Goal: Obtain resource: Obtain resource

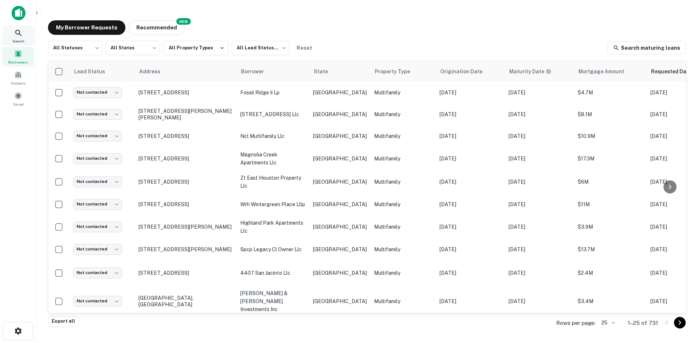
click at [23, 27] on div "Search" at bounding box center [18, 36] width 32 height 20
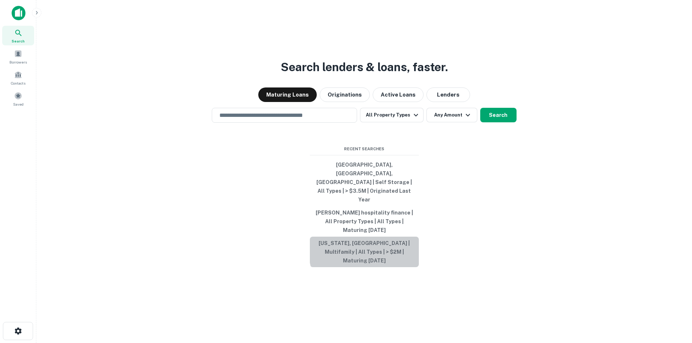
click at [379, 237] on button "[US_STATE], [GEOGRAPHIC_DATA] | Multifamily | All Types | > $2M | Maturing [DAT…" at bounding box center [364, 252] width 109 height 31
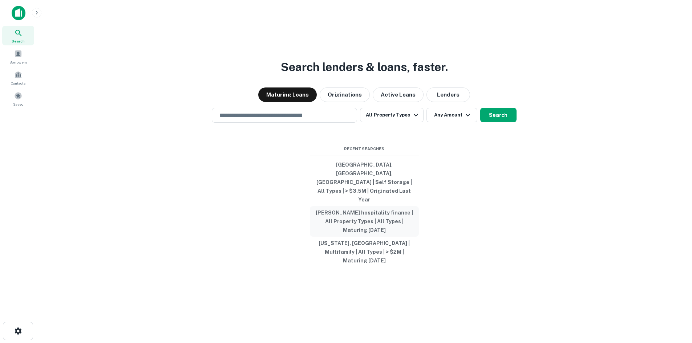
type input "**********"
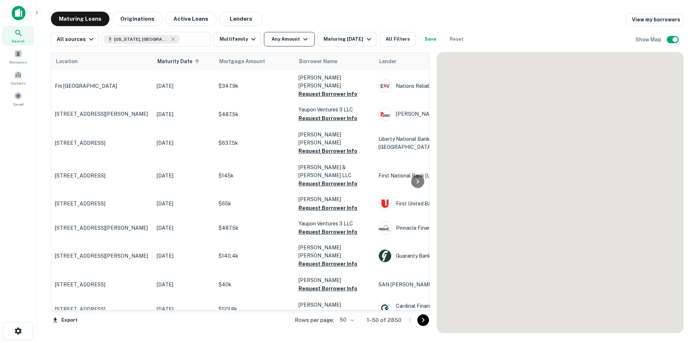
click at [275, 33] on button "Any Amount" at bounding box center [289, 39] width 51 height 15
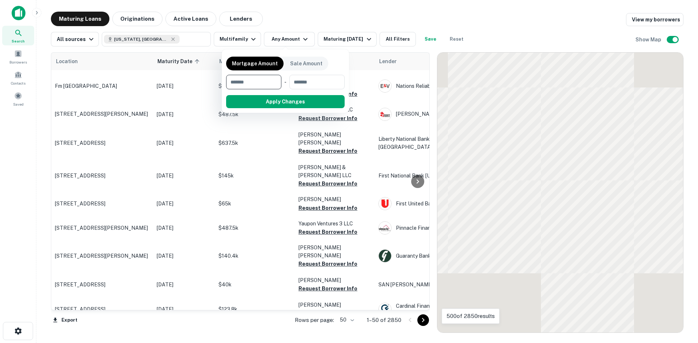
click at [261, 82] on input "number" at bounding box center [251, 82] width 50 height 15
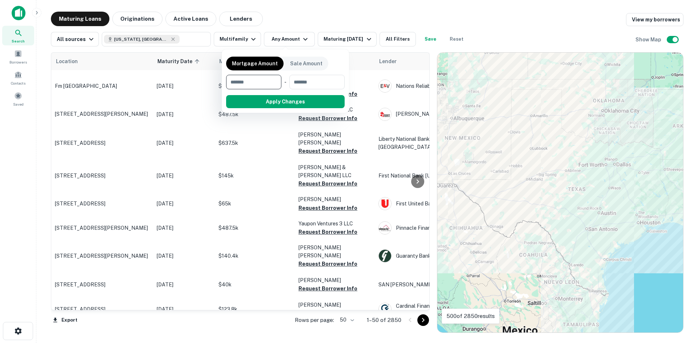
click at [261, 82] on input "number" at bounding box center [251, 82] width 50 height 15
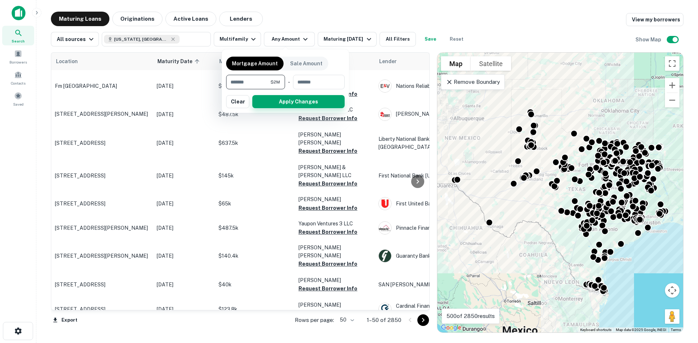
type input "*******"
click at [330, 104] on button "Apply Changes" at bounding box center [298, 101] width 92 height 13
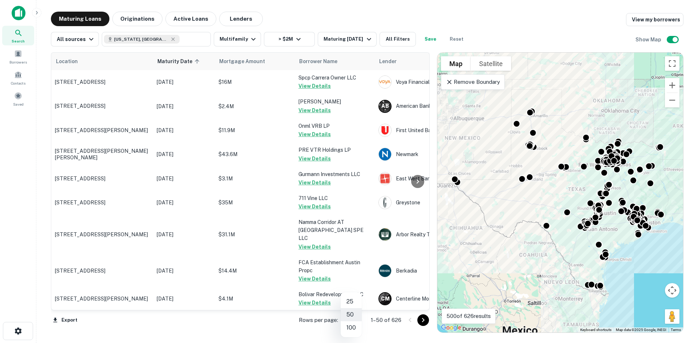
click at [343, 323] on body "Search Borrowers Contacts Saved Maturing Loans Originations Active Loans Lender…" at bounding box center [349, 171] width 698 height 343
click at [354, 329] on li "100" at bounding box center [350, 328] width 21 height 13
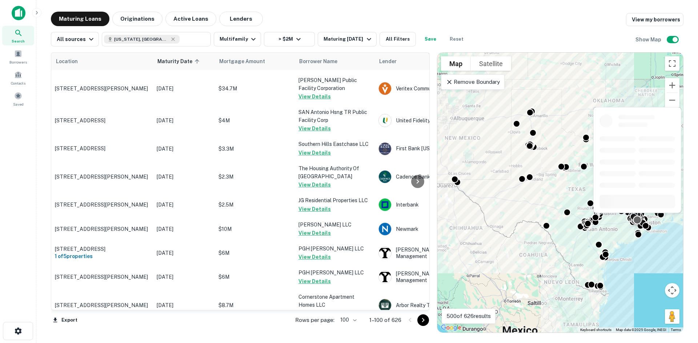
scroll to position [2352, 0]
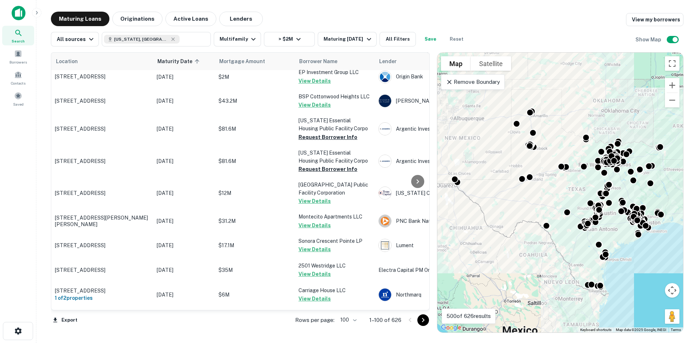
click at [420, 322] on icon "Go to next page" at bounding box center [423, 320] width 9 height 9
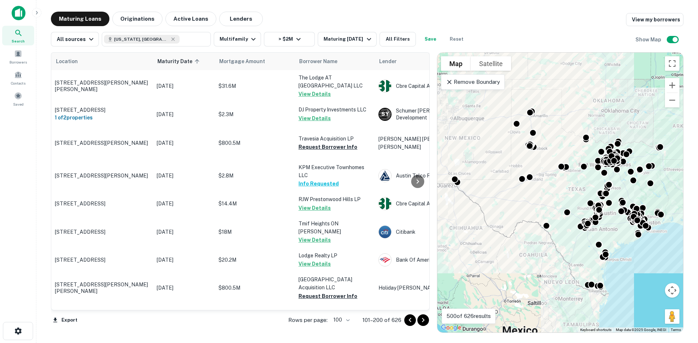
click at [421, 318] on icon "Go to next page" at bounding box center [423, 320] width 9 height 9
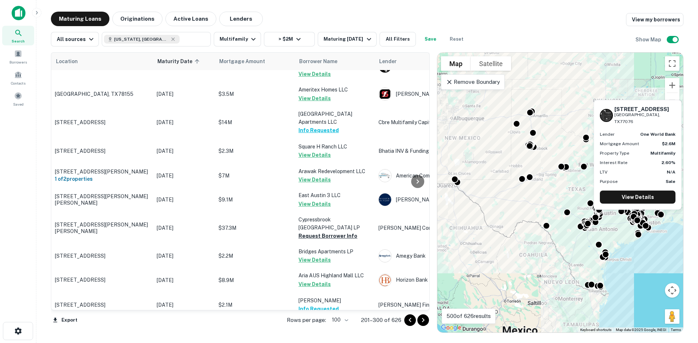
scroll to position [2350, 0]
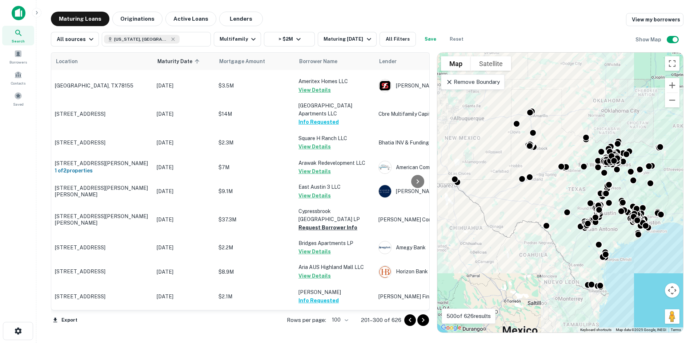
click at [419, 320] on icon "Go to next page" at bounding box center [423, 320] width 9 height 9
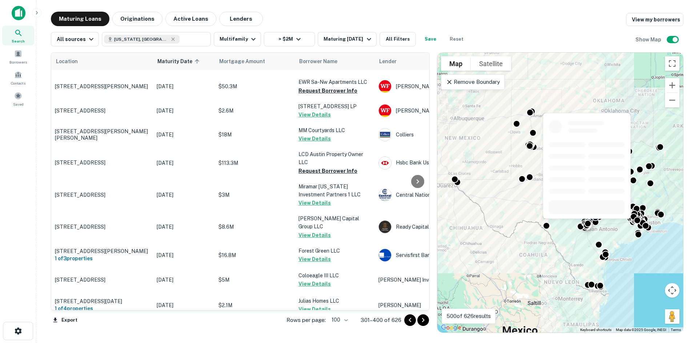
scroll to position [2397, 0]
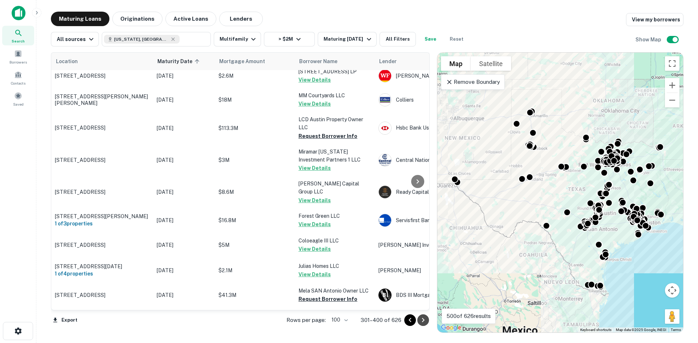
click at [425, 318] on icon "Go to next page" at bounding box center [423, 320] width 9 height 9
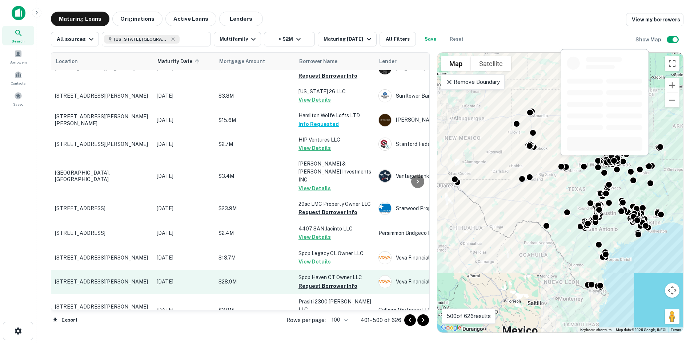
scroll to position [1272, 0]
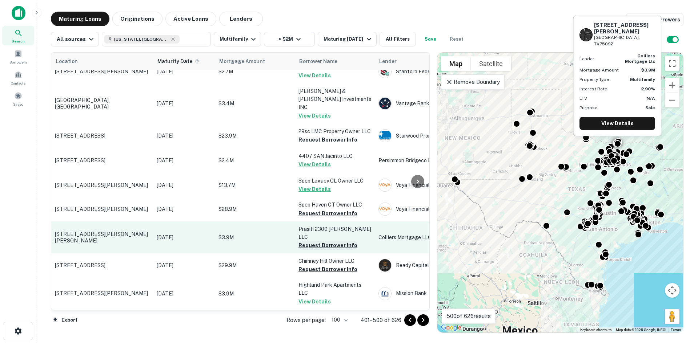
click at [334, 241] on button "Request Borrower Info" at bounding box center [327, 245] width 59 height 9
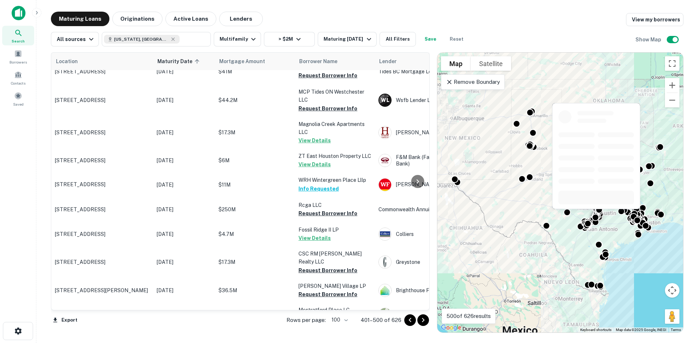
scroll to position [1708, 0]
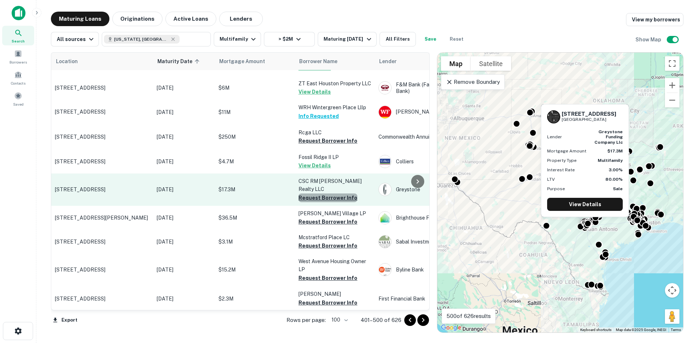
click at [328, 194] on button "Request Borrower Info" at bounding box center [327, 198] width 59 height 9
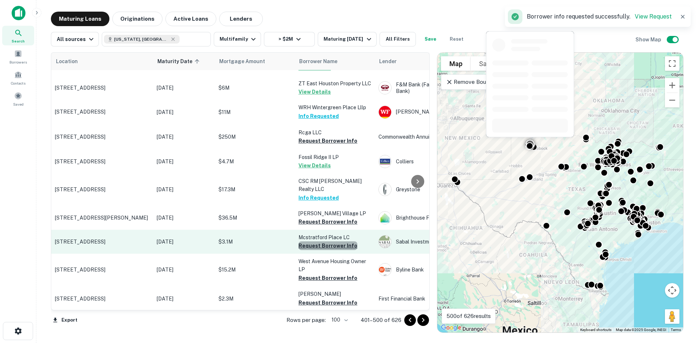
click at [334, 242] on button "Request Borrower Info" at bounding box center [327, 246] width 59 height 9
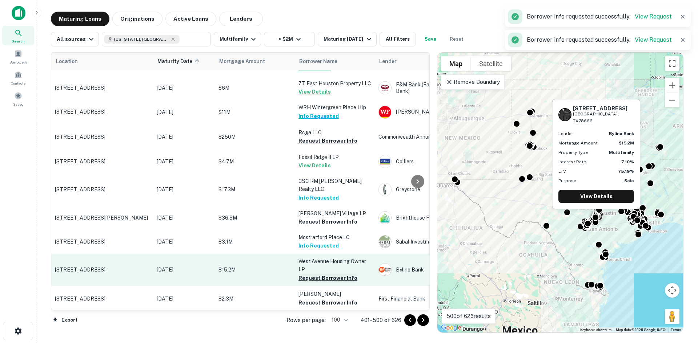
click at [343, 274] on button "Request Borrower Info" at bounding box center [327, 278] width 59 height 9
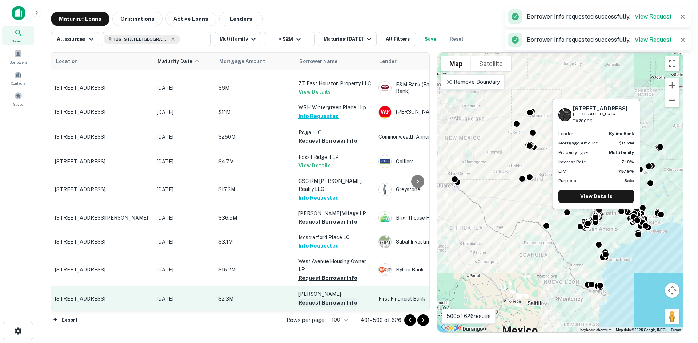
click at [339, 299] on button "Request Borrower Info" at bounding box center [327, 303] width 59 height 9
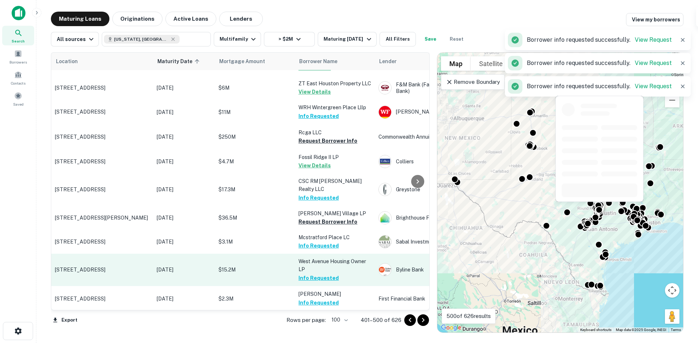
scroll to position [1780, 0]
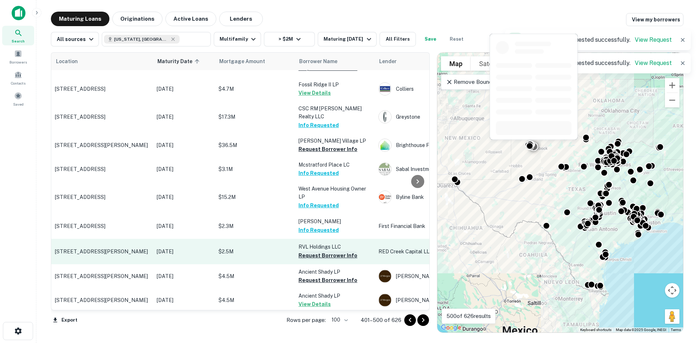
click at [328, 251] on button "Request Borrower Info" at bounding box center [327, 255] width 59 height 9
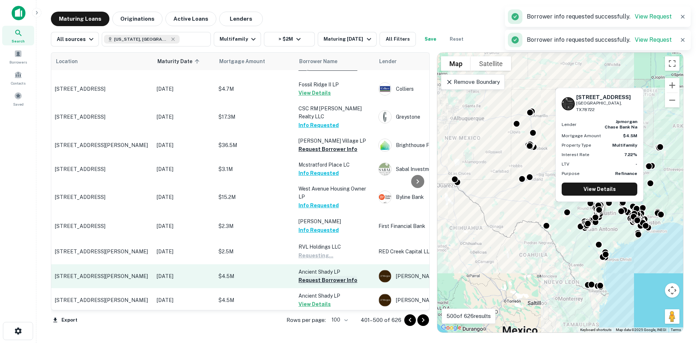
click at [329, 276] on button "Request Borrower Info" at bounding box center [327, 280] width 59 height 9
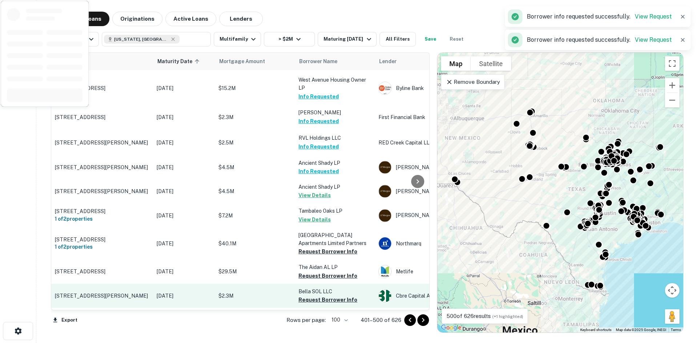
scroll to position [1926, 0]
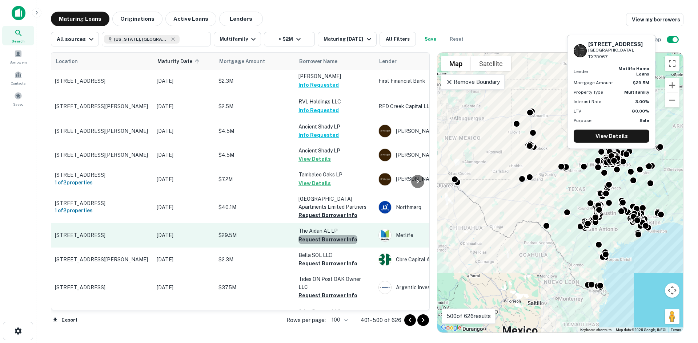
click at [332, 235] on button "Request Borrower Info" at bounding box center [327, 239] width 59 height 9
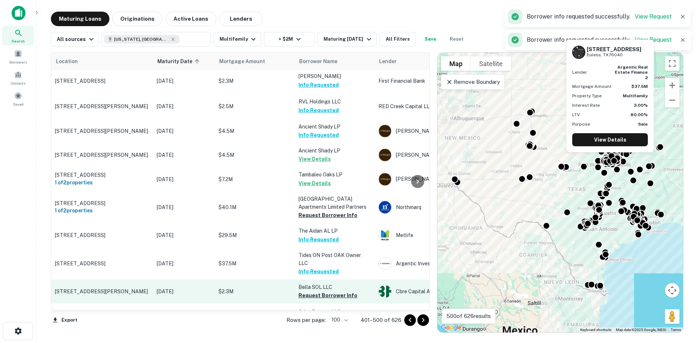
click at [338, 291] on button "Request Borrower Info" at bounding box center [327, 295] width 59 height 9
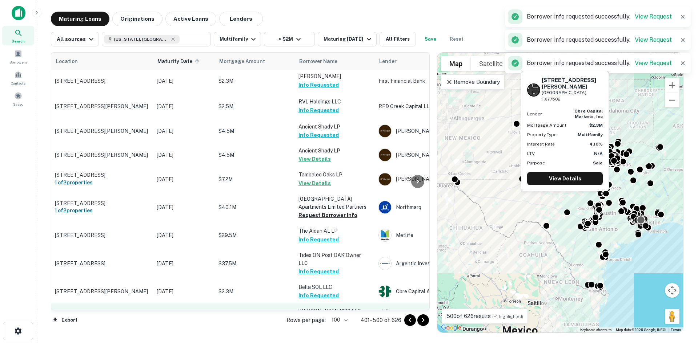
click at [340, 304] on td "[PERSON_NAME] 126 LLC Request Borrower Info" at bounding box center [335, 316] width 80 height 24
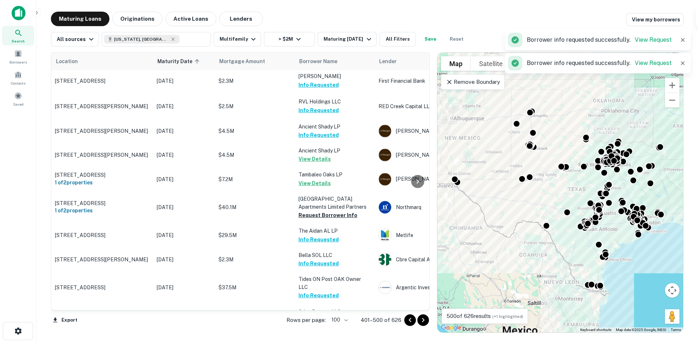
click at [340, 316] on button "Request Borrower Info" at bounding box center [327, 320] width 59 height 9
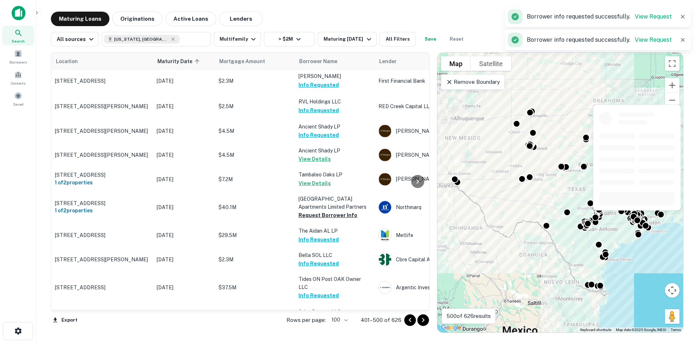
scroll to position [1962, 0]
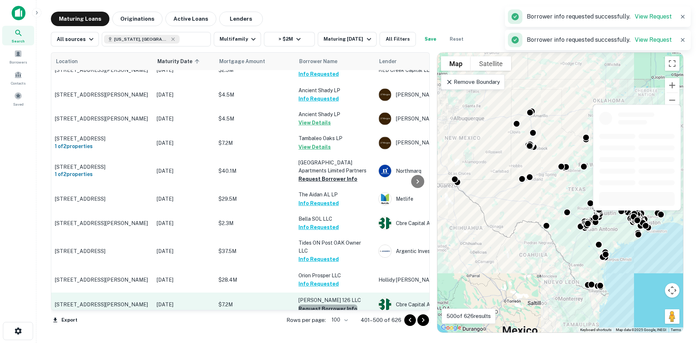
click at [340, 305] on button "Request Borrower Info" at bounding box center [327, 309] width 59 height 9
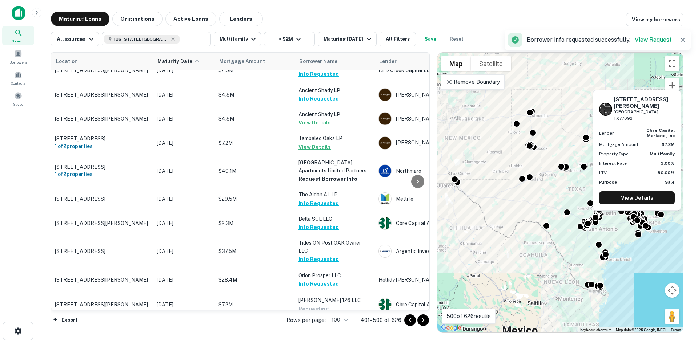
click at [336, 329] on button "Request Borrower Info" at bounding box center [327, 333] width 59 height 9
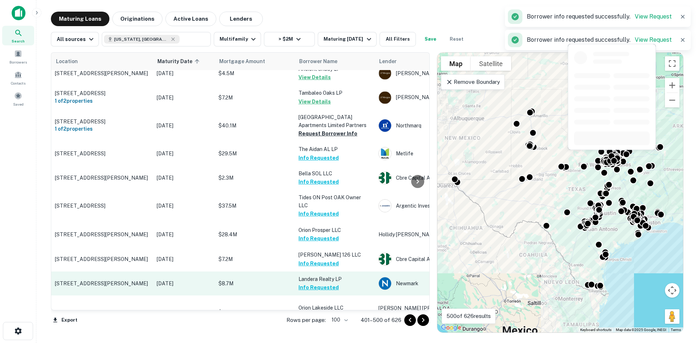
scroll to position [2144, 0]
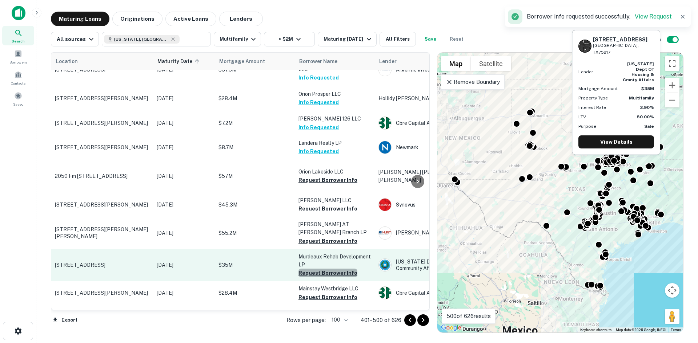
click at [334, 269] on button "Request Borrower Info" at bounding box center [327, 273] width 59 height 9
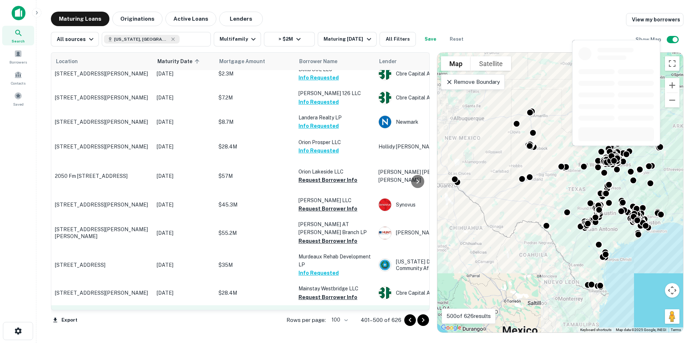
scroll to position [2180, 0]
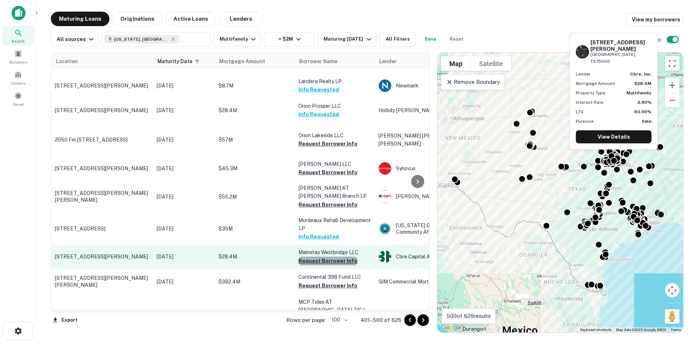
click at [332, 257] on button "Request Borrower Info" at bounding box center [327, 261] width 59 height 9
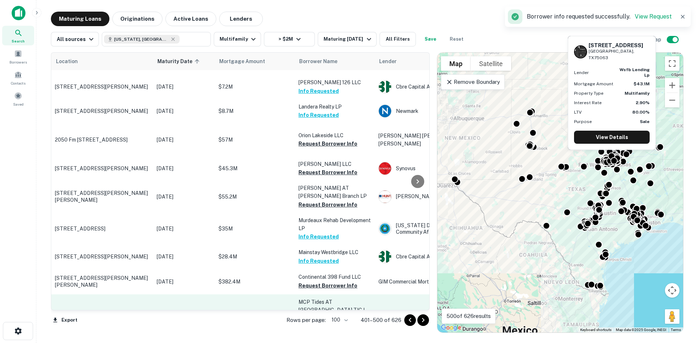
click at [337, 322] on button "Request Borrower Info" at bounding box center [327, 326] width 59 height 9
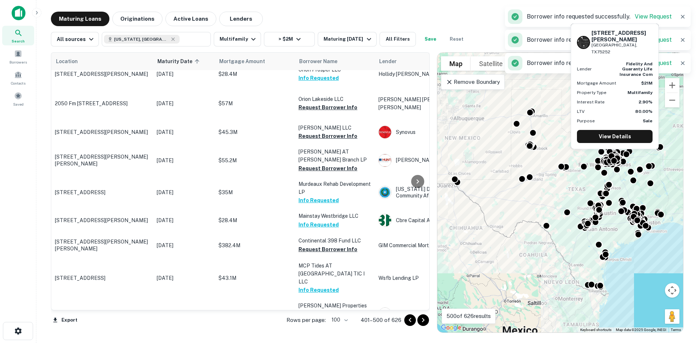
scroll to position [2253, 0]
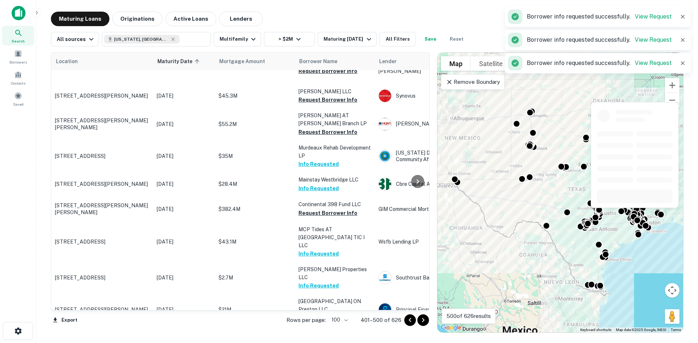
click at [332, 338] on button "Request Borrower Info" at bounding box center [327, 342] width 59 height 9
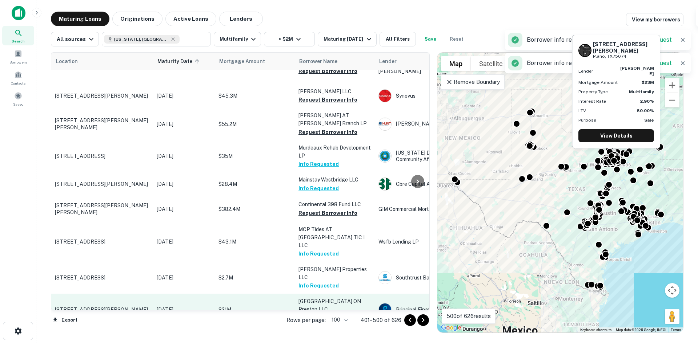
scroll to position [2289, 0]
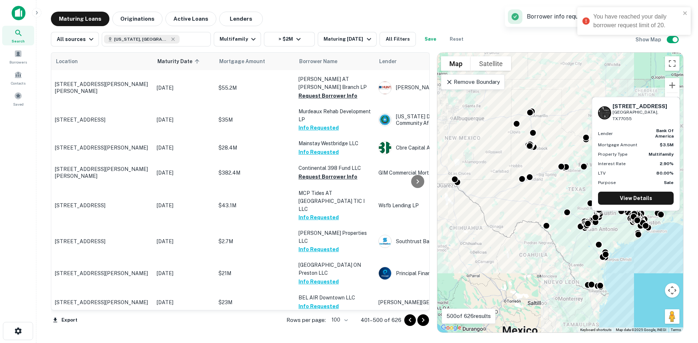
scroll to position [2326, 0]
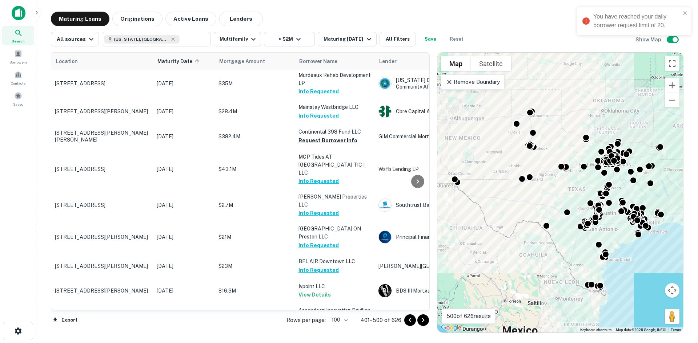
click at [679, 17] on div "You have reached your daily borrower request limit of 20." at bounding box center [636, 20] width 87 height 17
click at [11, 52] on div "Borrowers" at bounding box center [18, 57] width 32 height 20
